Goal: Task Accomplishment & Management: Manage account settings

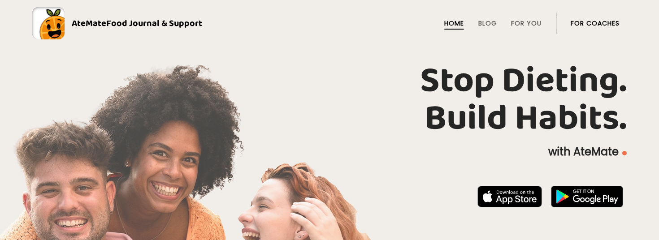
click at [596, 18] on li "For Coaches" at bounding box center [595, 24] width 49 height 22
click at [596, 20] on link "For Coaches" at bounding box center [595, 23] width 49 height 7
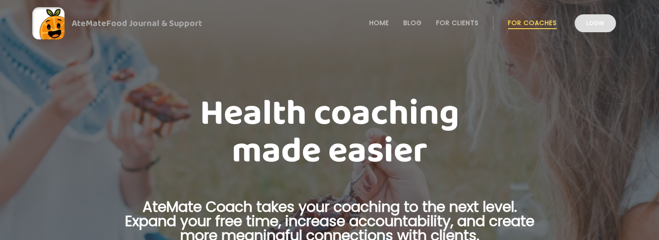
click at [597, 28] on link "Login" at bounding box center [595, 23] width 41 height 18
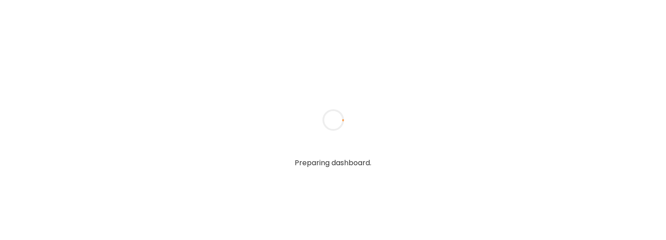
type input "**********"
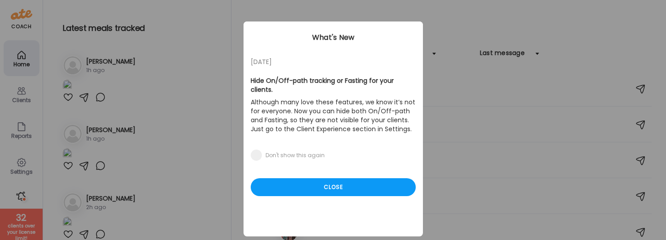
click at [331, 188] on div "05/27/23 Hide On/Off-path tracking or Fasting for your clients. Although many l…" at bounding box center [333, 129] width 179 height 215
click at [336, 179] on div "Close" at bounding box center [333, 188] width 165 height 18
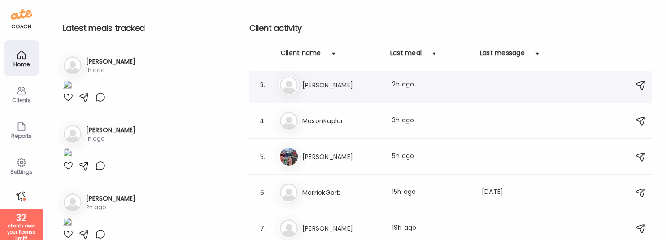
scroll to position [81, 0]
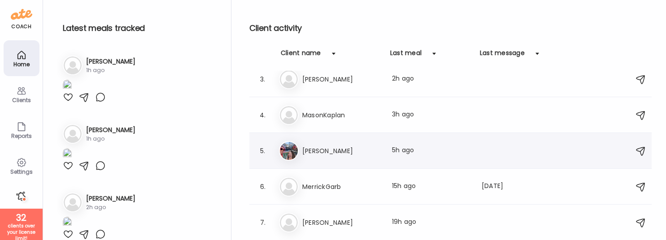
click at [340, 164] on div "5. Tr Tracey Last meal: 5h ago" at bounding box center [450, 151] width 402 height 36
click at [337, 161] on div "5. Tr Tracey Last meal: 5h ago" at bounding box center [450, 151] width 402 height 36
click at [309, 154] on h3 "[PERSON_NAME]" at bounding box center [341, 151] width 79 height 11
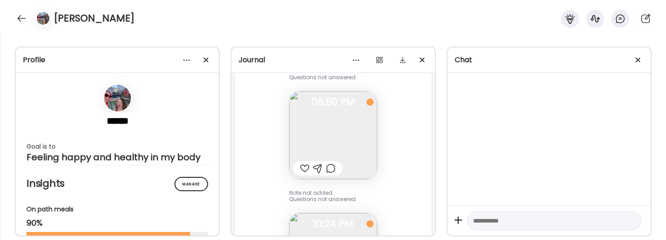
scroll to position [8766, 0]
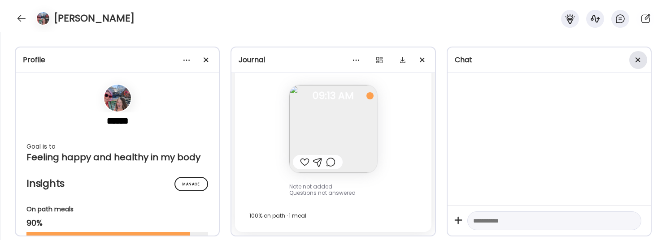
click at [640, 56] on div at bounding box center [638, 60] width 18 height 18
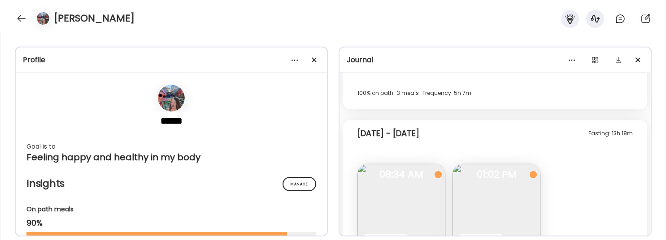
scroll to position [5207, 0]
click at [29, 18] on div at bounding box center [41, 18] width 25 height 14
click at [23, 20] on div at bounding box center [21, 18] width 14 height 14
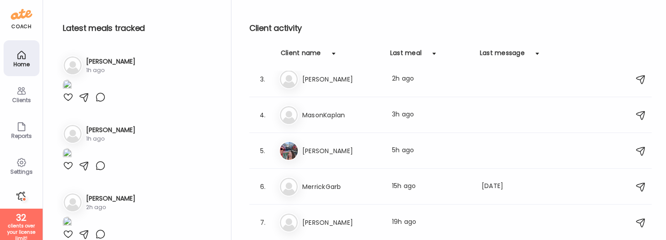
click at [23, 170] on div "Settings" at bounding box center [21, 172] width 32 height 6
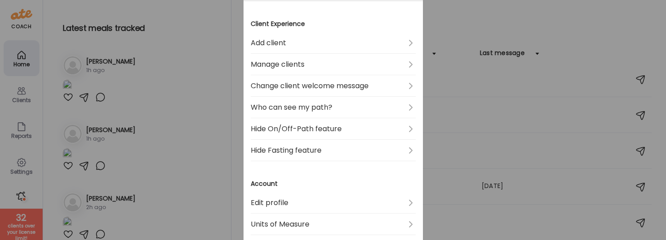
scroll to position [183, 0]
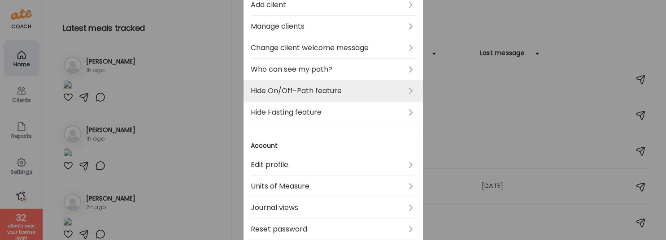
click at [353, 95] on link "Hide On/Off-Path feature" at bounding box center [333, 91] width 165 height 22
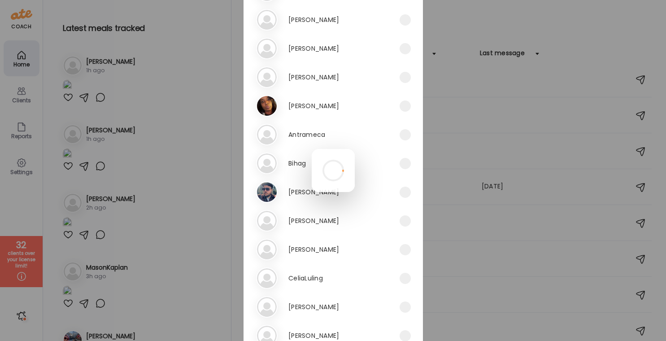
scroll to position [142, 0]
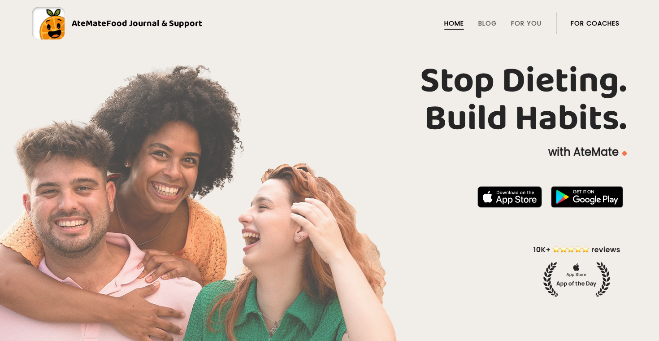
click at [611, 36] on link "AteMate Food Journal & Support" at bounding box center [329, 23] width 595 height 32
click at [599, 25] on link "For Coaches" at bounding box center [595, 23] width 49 height 7
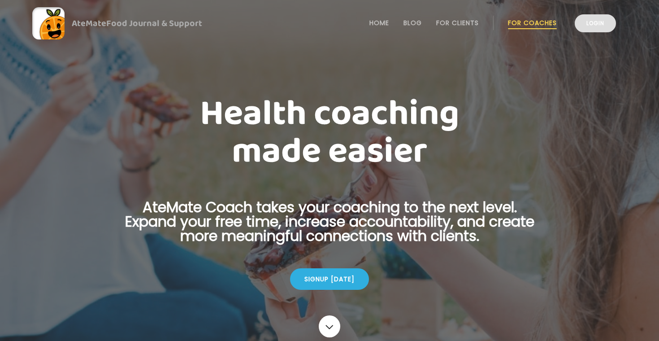
click at [596, 30] on link "Login" at bounding box center [595, 23] width 41 height 18
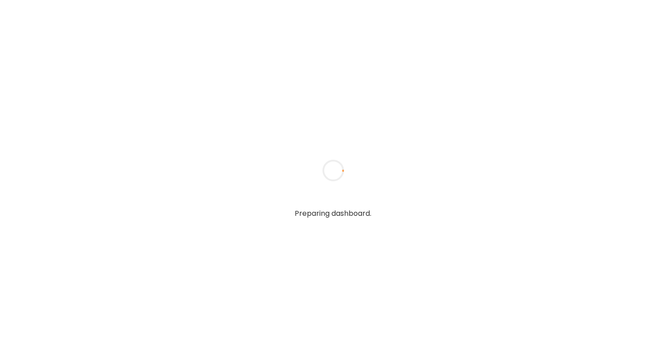
type input "**********"
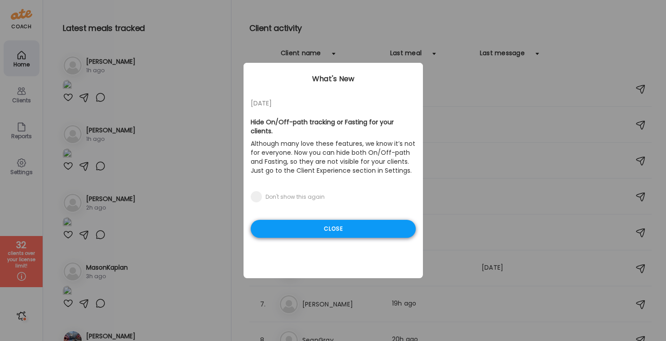
click at [333, 220] on div "Close" at bounding box center [333, 229] width 165 height 18
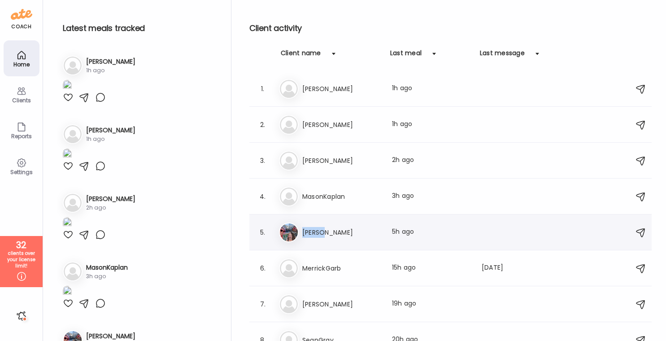
click at [338, 227] on h3 "Tracey" at bounding box center [341, 232] width 79 height 11
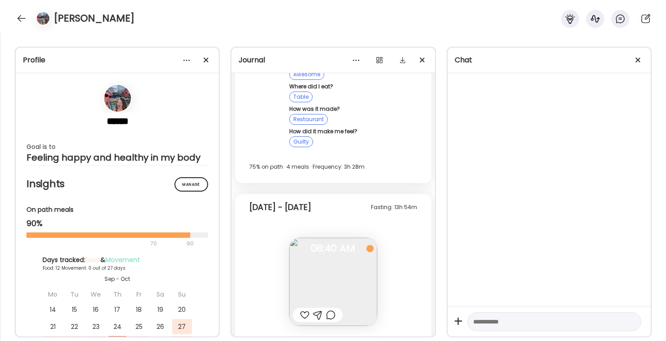
scroll to position [4476, 0]
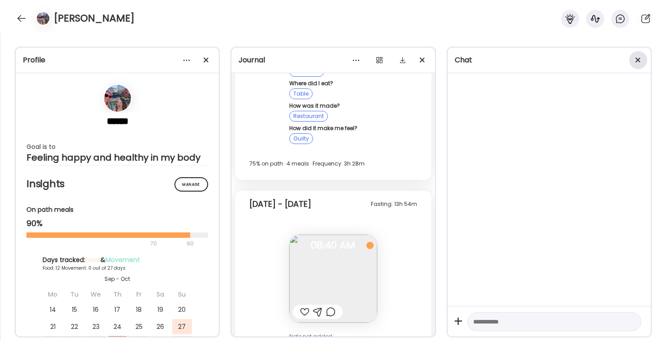
click at [640, 60] on div at bounding box center [638, 60] width 18 height 18
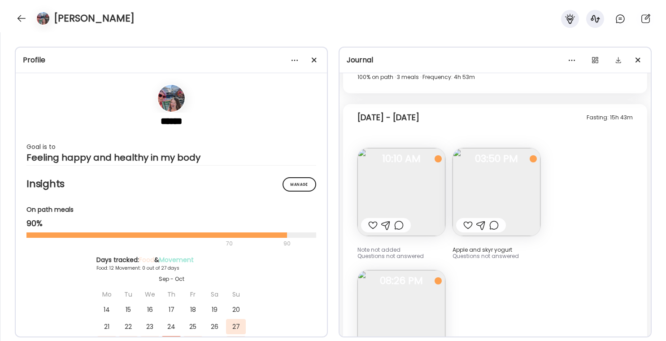
scroll to position [3447, 0]
click at [433, 157] on img at bounding box center [401, 191] width 88 height 88
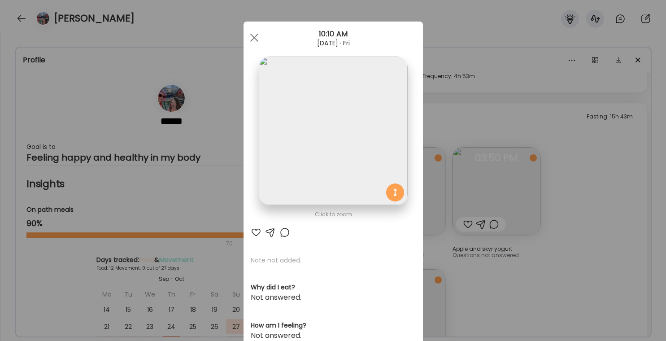
click at [492, 238] on div "Ate Coach Dashboard Wahoo! It’s official Take a moment to set up your Coach Pro…" at bounding box center [333, 170] width 666 height 341
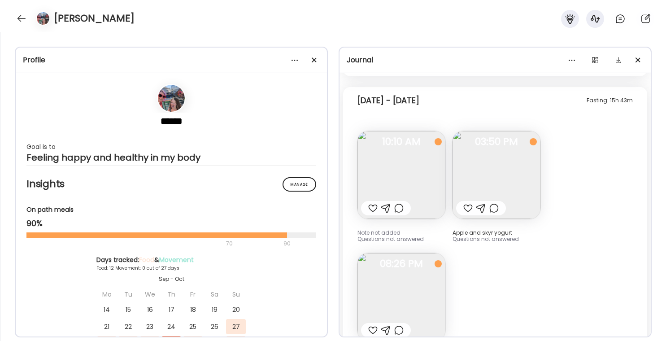
scroll to position [3473, 0]
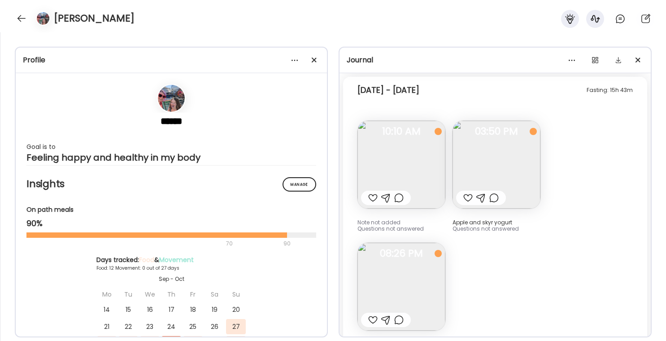
click at [436, 243] on img at bounding box center [401, 287] width 88 height 88
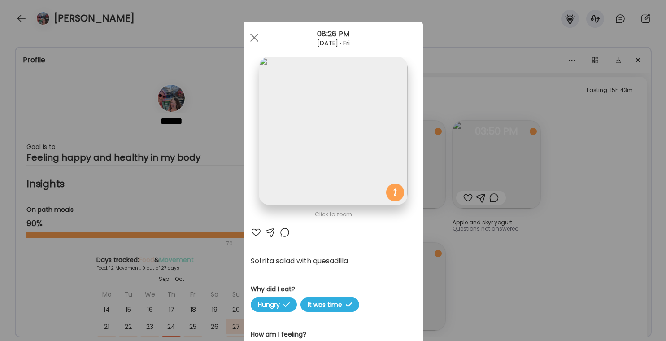
click at [481, 248] on div "Ate Coach Dashboard Wahoo! It’s official Take a moment to set up your Coach Pro…" at bounding box center [333, 170] width 666 height 341
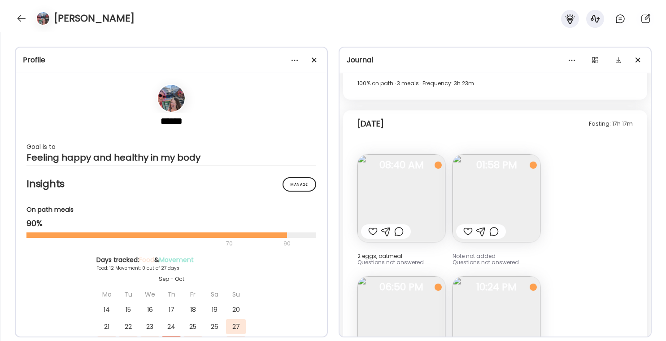
scroll to position [5547, 0]
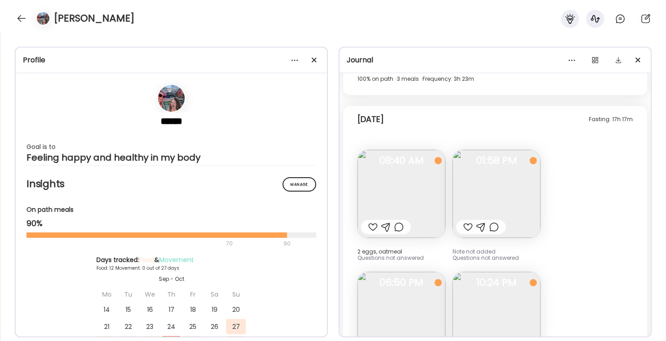
click at [479, 272] on img at bounding box center [497, 316] width 88 height 88
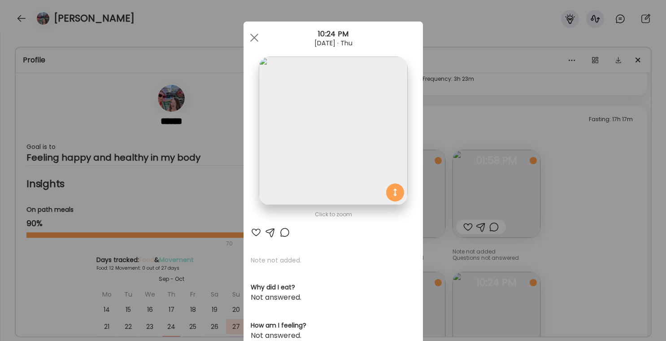
click at [609, 235] on div "Ate Coach Dashboard Wahoo! It’s official Take a moment to set up your Coach Pro…" at bounding box center [333, 170] width 666 height 341
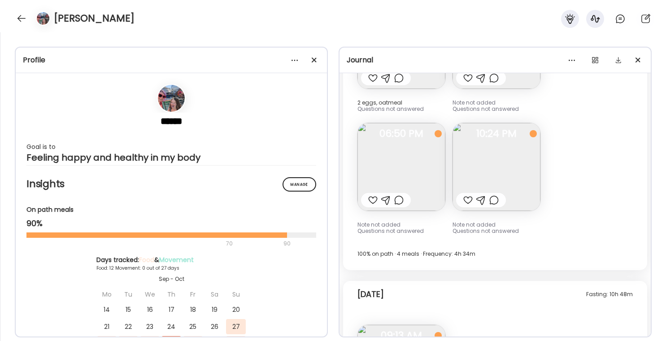
scroll to position [5699, 0]
click at [392, 158] on img at bounding box center [401, 165] width 88 height 88
